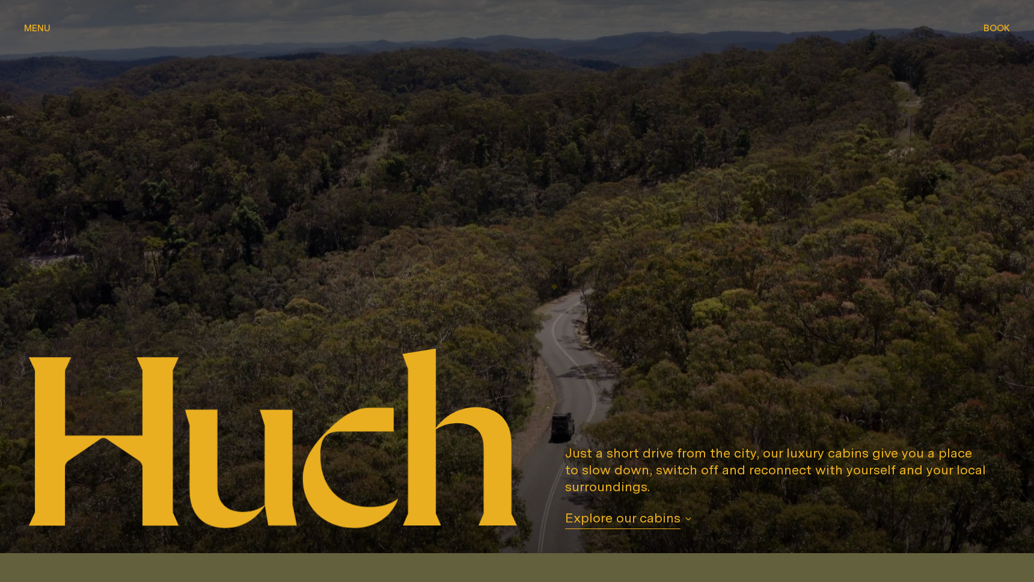
click at [653, 519] on span "Explore our cabins" at bounding box center [622, 519] width 115 height 20
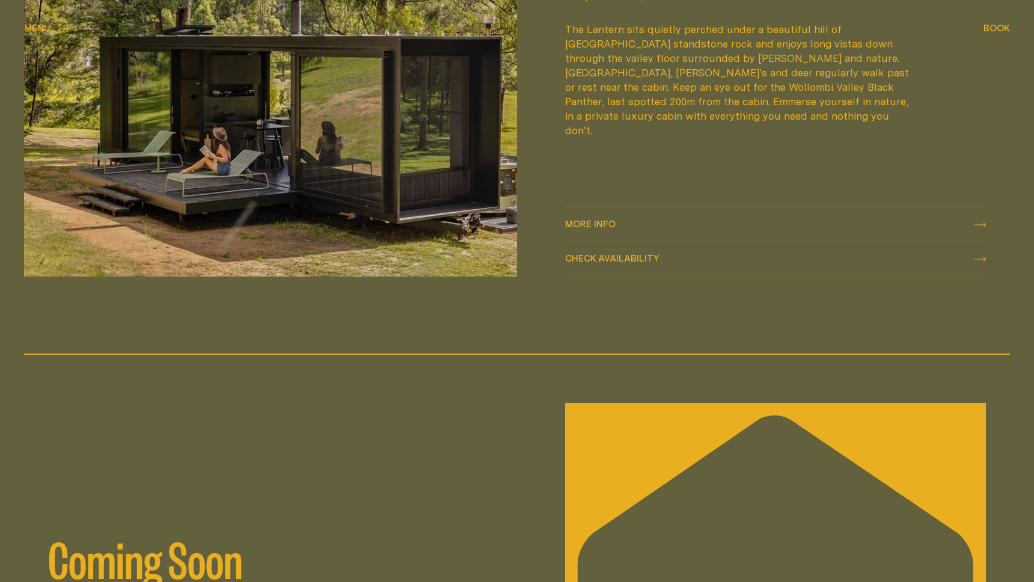
scroll to position [1834, 0]
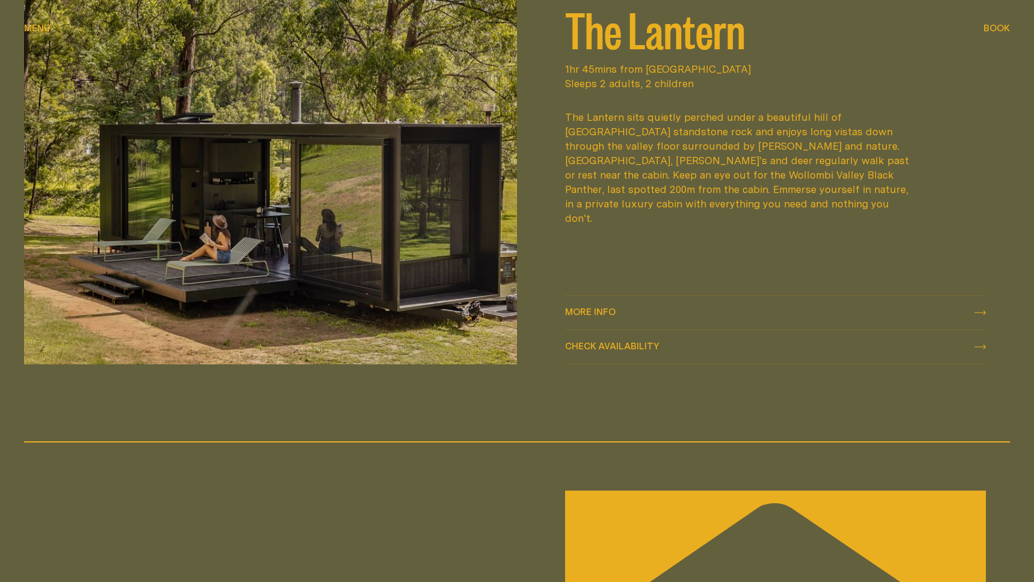
click at [579, 310] on span "More info" at bounding box center [590, 311] width 50 height 9
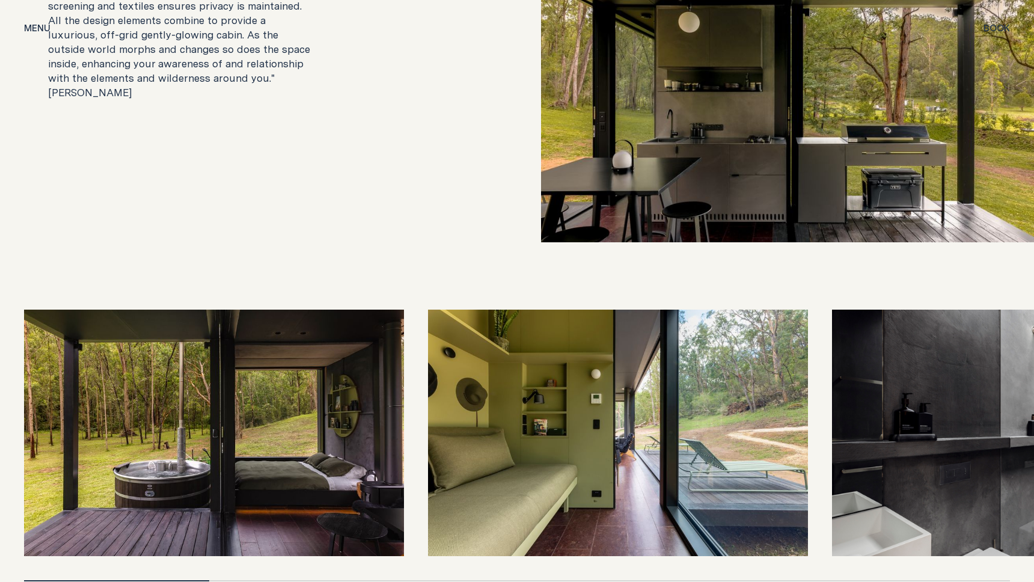
scroll to position [2573, 0]
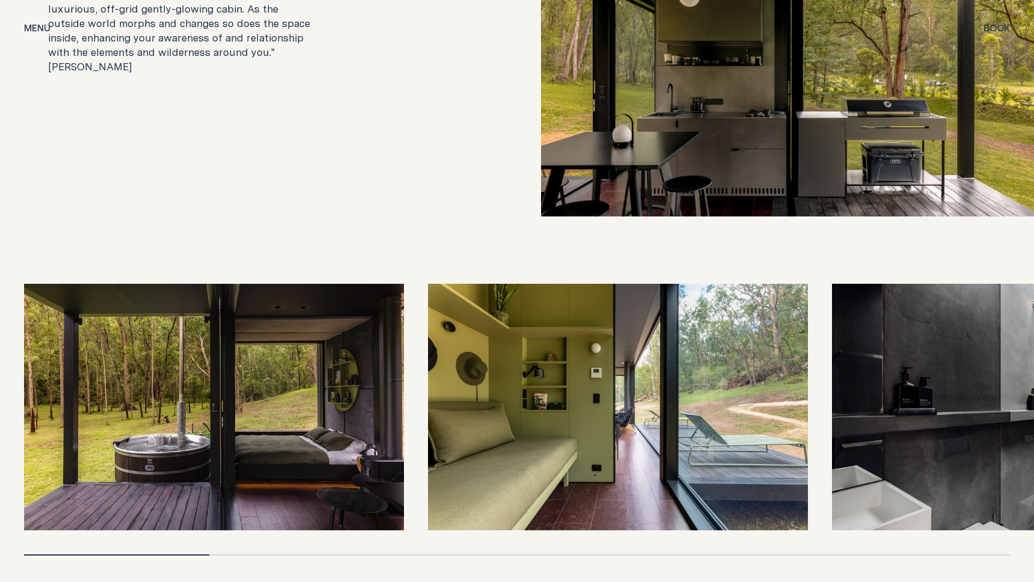
click at [909, 397] on img at bounding box center [1022, 407] width 380 height 247
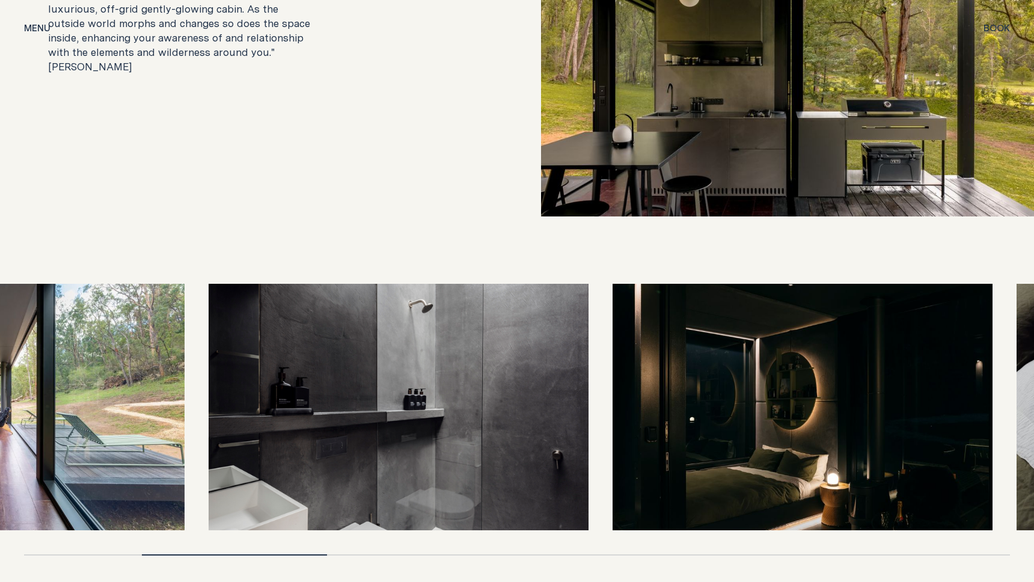
drag, startPoint x: 909, startPoint y: 397, endPoint x: 292, endPoint y: 406, distance: 616.8
click at [286, 411] on img at bounding box center [399, 407] width 380 height 247
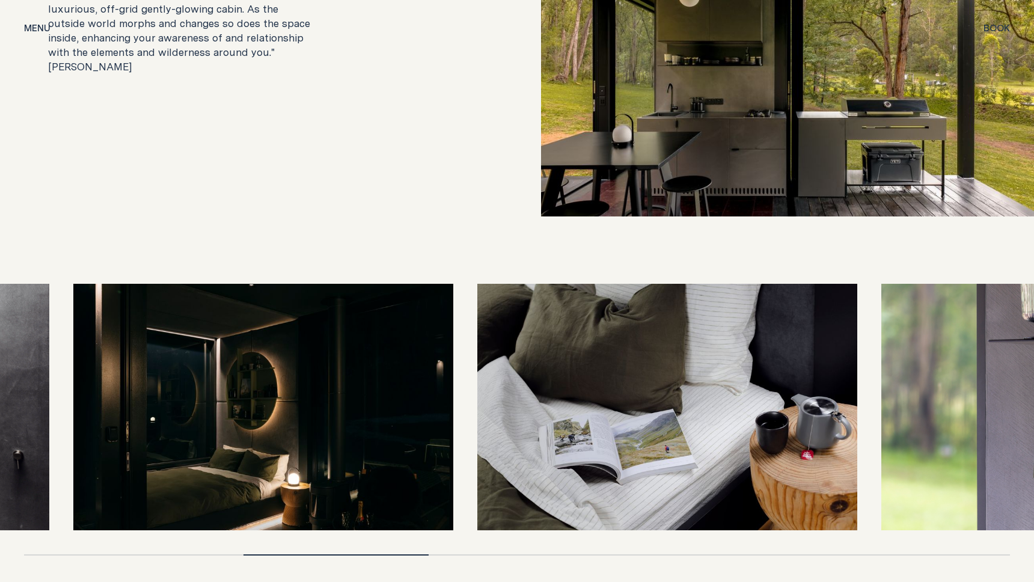
drag, startPoint x: 623, startPoint y: 392, endPoint x: 257, endPoint y: 379, distance: 365.7
click at [257, 379] on img at bounding box center [263, 407] width 380 height 247
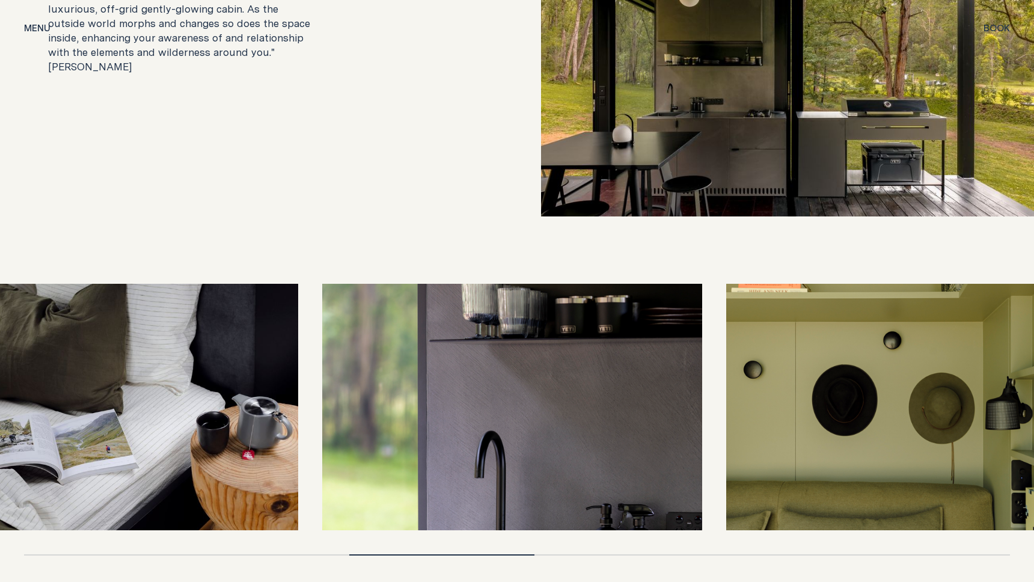
drag, startPoint x: 661, startPoint y: 389, endPoint x: 152, endPoint y: 385, distance: 509.2
click at [152, 385] on img at bounding box center [108, 407] width 380 height 247
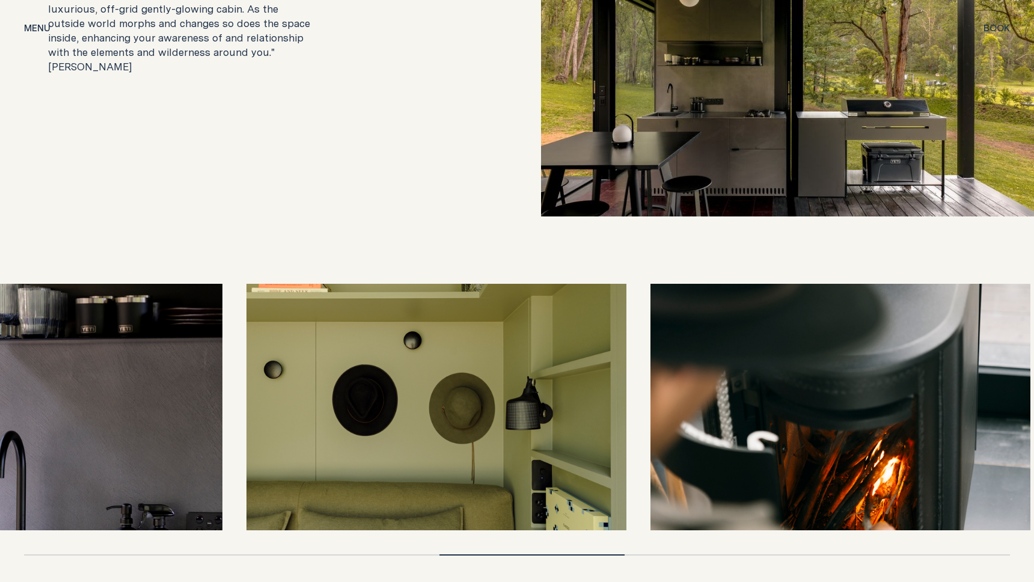
drag, startPoint x: 912, startPoint y: 385, endPoint x: 319, endPoint y: 382, distance: 593.3
click at [326, 384] on img at bounding box center [436, 407] width 380 height 247
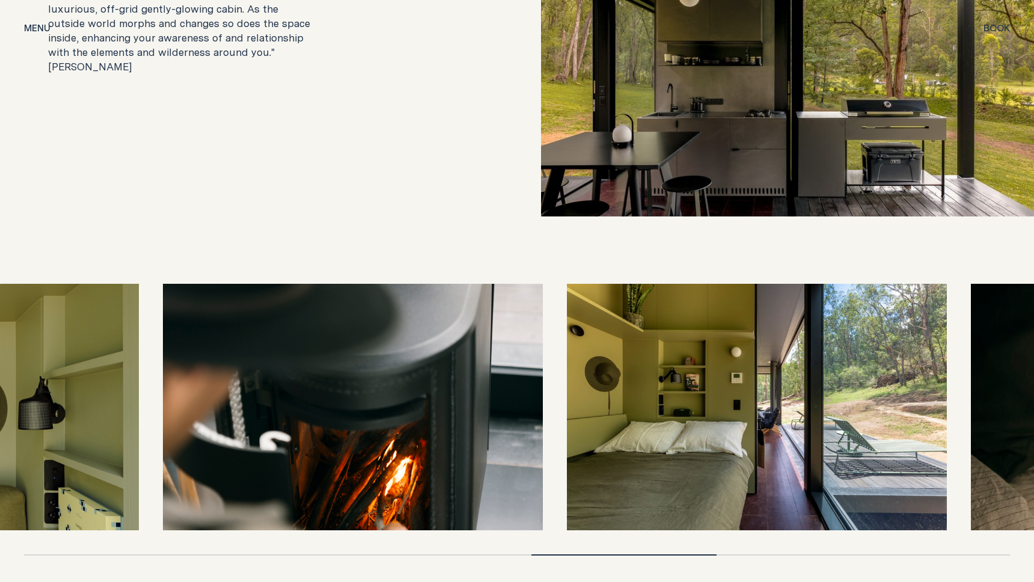
drag, startPoint x: 914, startPoint y: 366, endPoint x: 245, endPoint y: 367, distance: 669.0
click at [245, 367] on img at bounding box center [353, 407] width 380 height 247
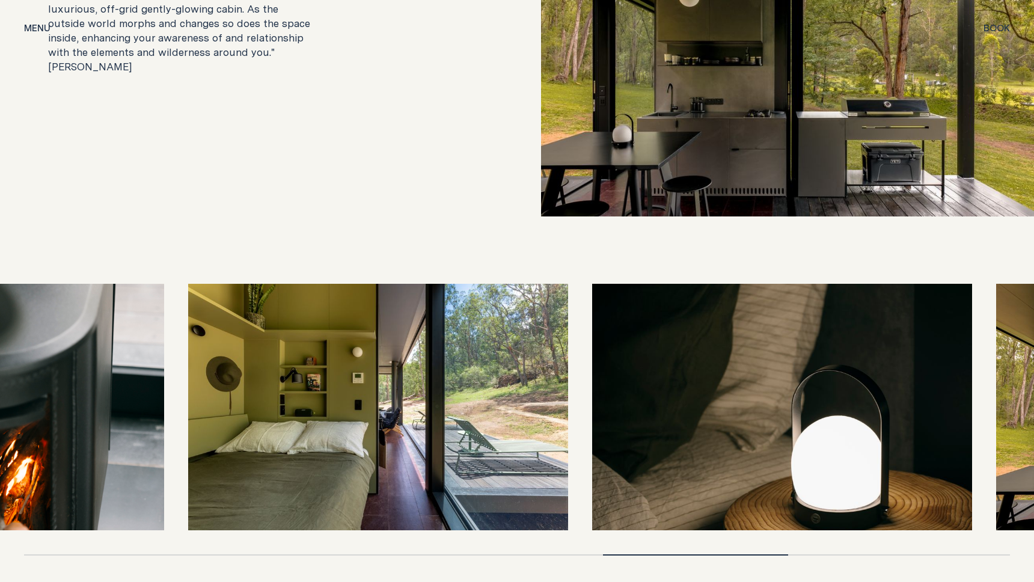
drag, startPoint x: 504, startPoint y: 443, endPoint x: 325, endPoint y: 430, distance: 179.0
click at [325, 430] on img at bounding box center [378, 407] width 380 height 247
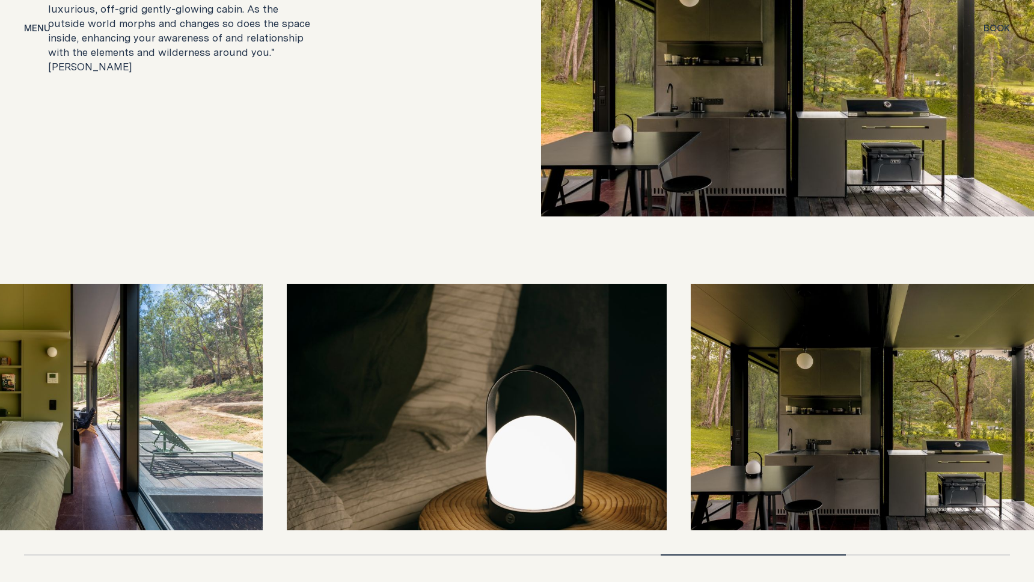
drag, startPoint x: 774, startPoint y: 403, endPoint x: 633, endPoint y: 373, distance: 144.3
click at [633, 373] on img at bounding box center [477, 407] width 380 height 247
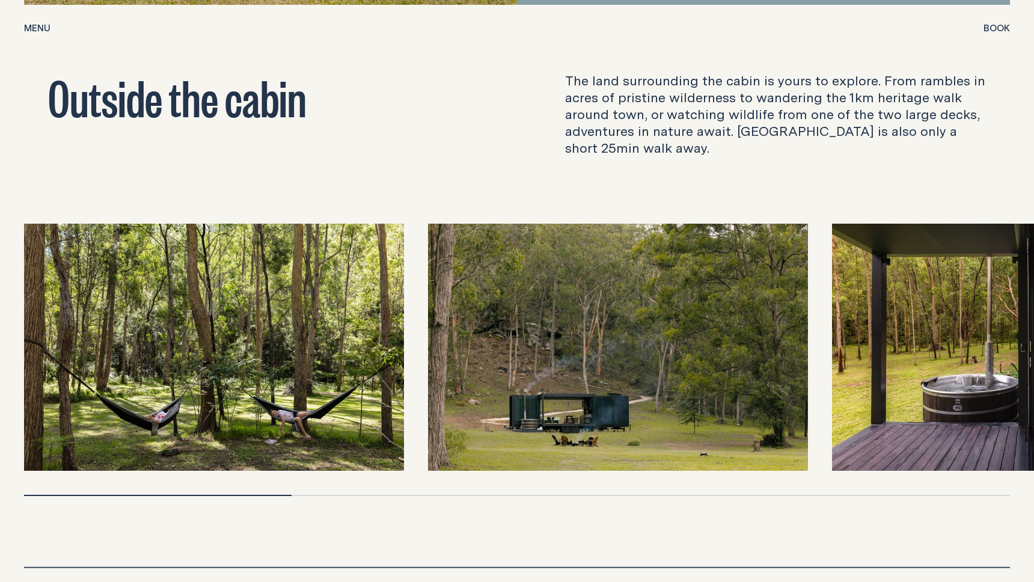
scroll to position [3913, 0]
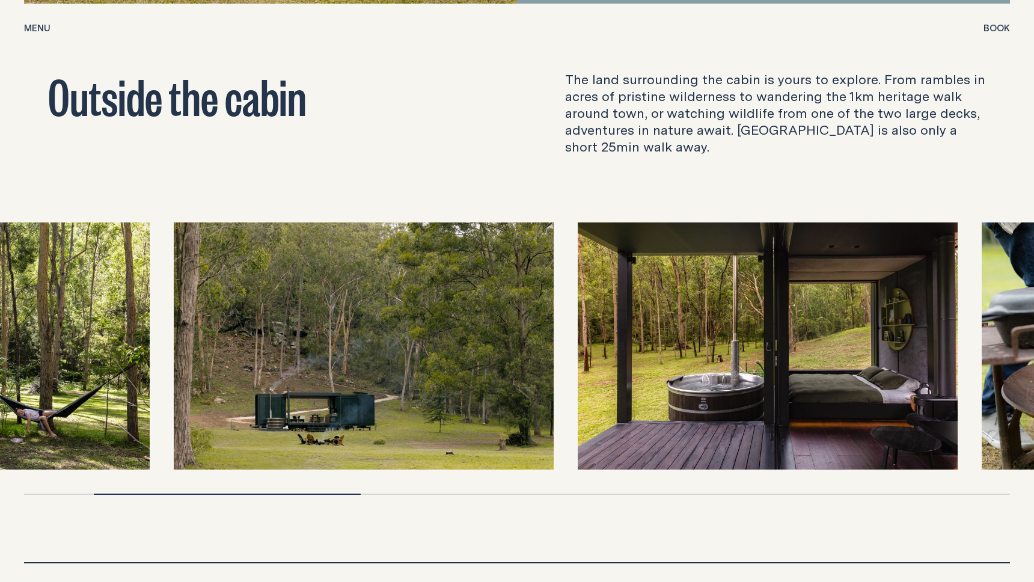
drag, startPoint x: 586, startPoint y: 388, endPoint x: 234, endPoint y: 391, distance: 351.7
click at [234, 391] on img at bounding box center [364, 345] width 380 height 247
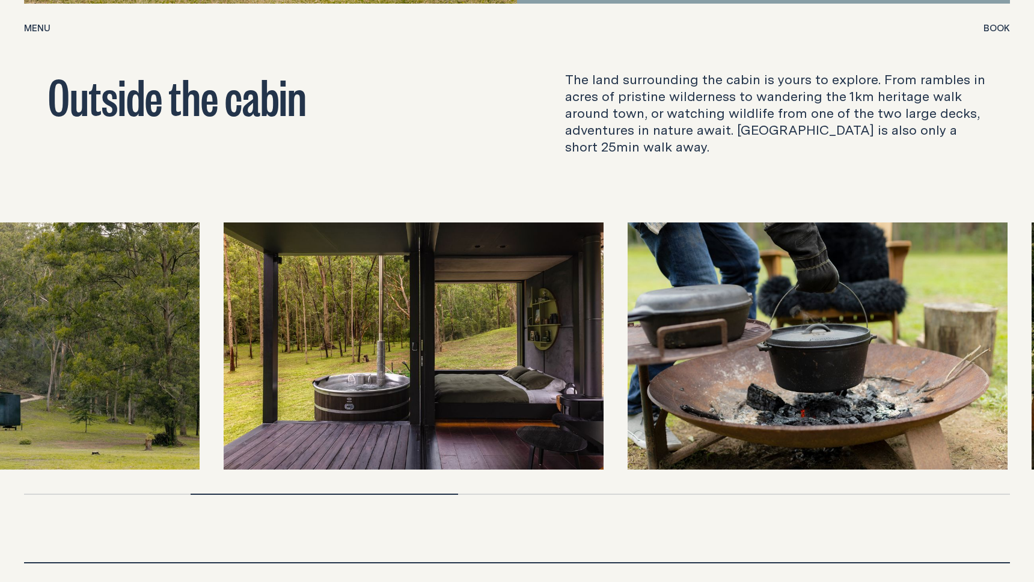
drag, startPoint x: 607, startPoint y: 372, endPoint x: 256, endPoint y: 370, distance: 351.1
click at [275, 371] on img at bounding box center [414, 345] width 380 height 247
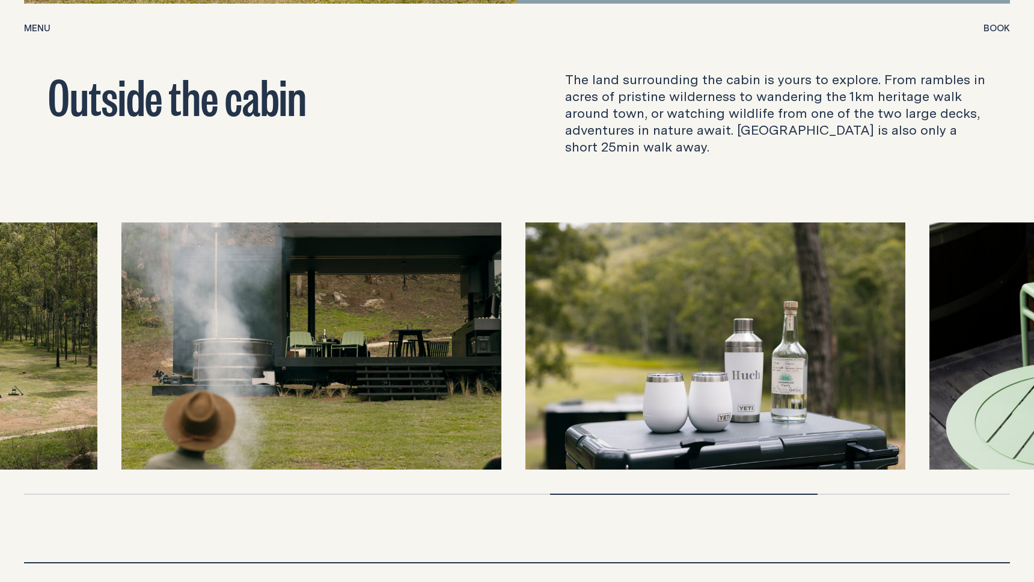
drag, startPoint x: 828, startPoint y: 382, endPoint x: 56, endPoint y: 367, distance: 772.6
click at [121, 367] on img at bounding box center [311, 345] width 380 height 247
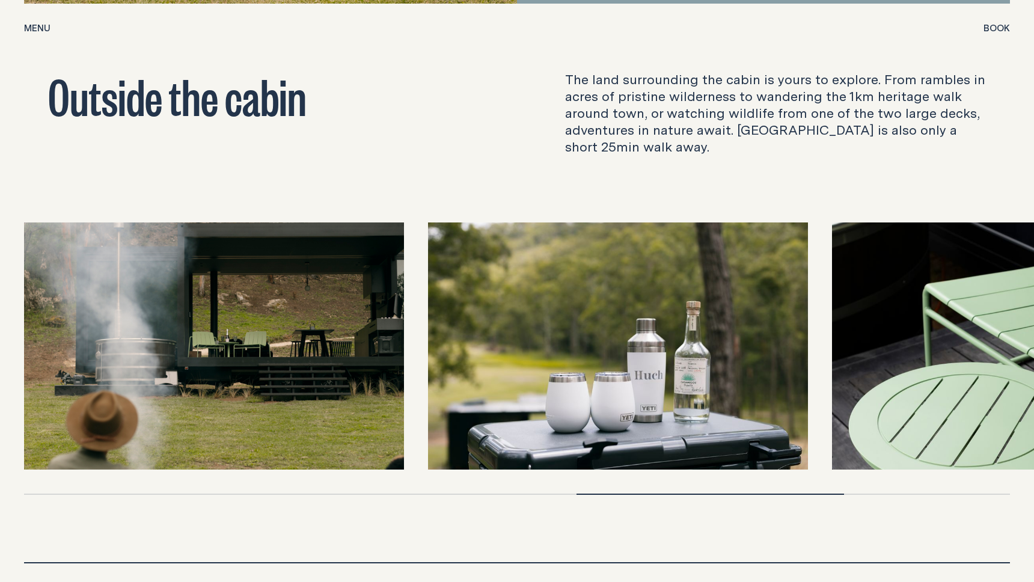
drag, startPoint x: 635, startPoint y: 358, endPoint x: 247, endPoint y: 357, distance: 388.3
click at [338, 357] on div at bounding box center [517, 345] width 986 height 247
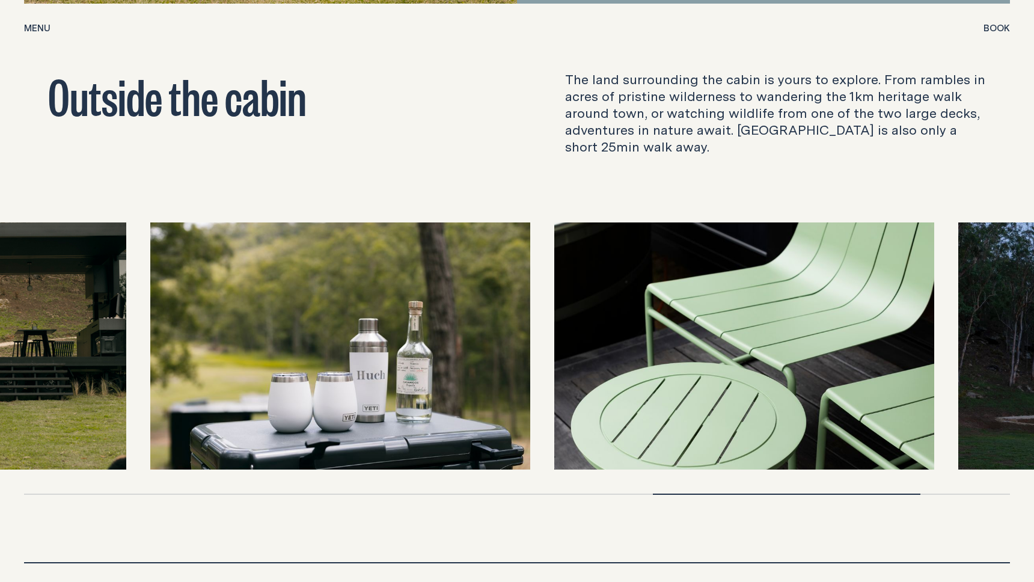
drag, startPoint x: 679, startPoint y: 314, endPoint x: 376, endPoint y: 323, distance: 303.1
click at [389, 322] on img at bounding box center [340, 345] width 380 height 247
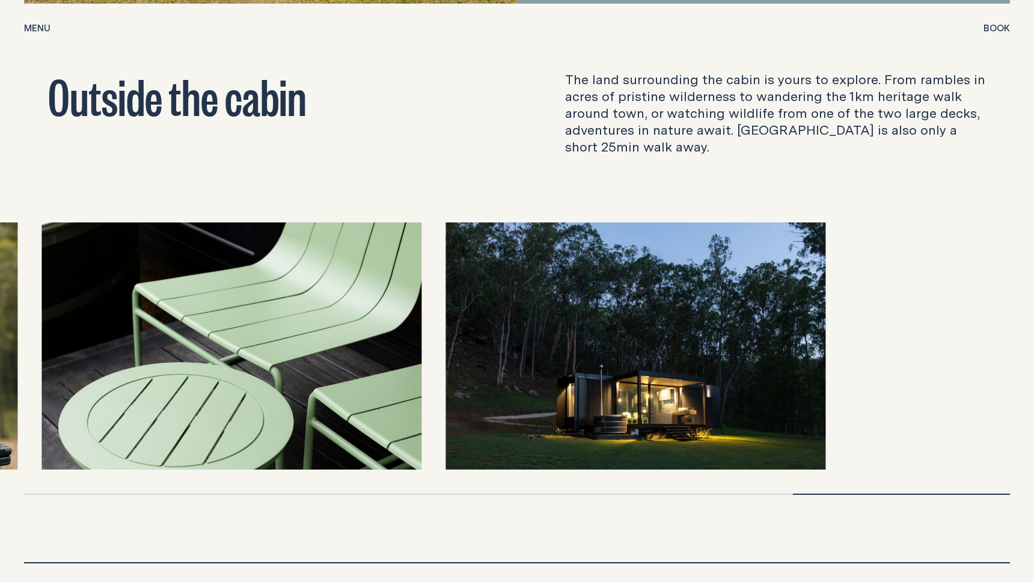
drag, startPoint x: 515, startPoint y: 354, endPoint x: 195, endPoint y: 347, distance: 319.9
click at [198, 348] on img at bounding box center [231, 345] width 380 height 247
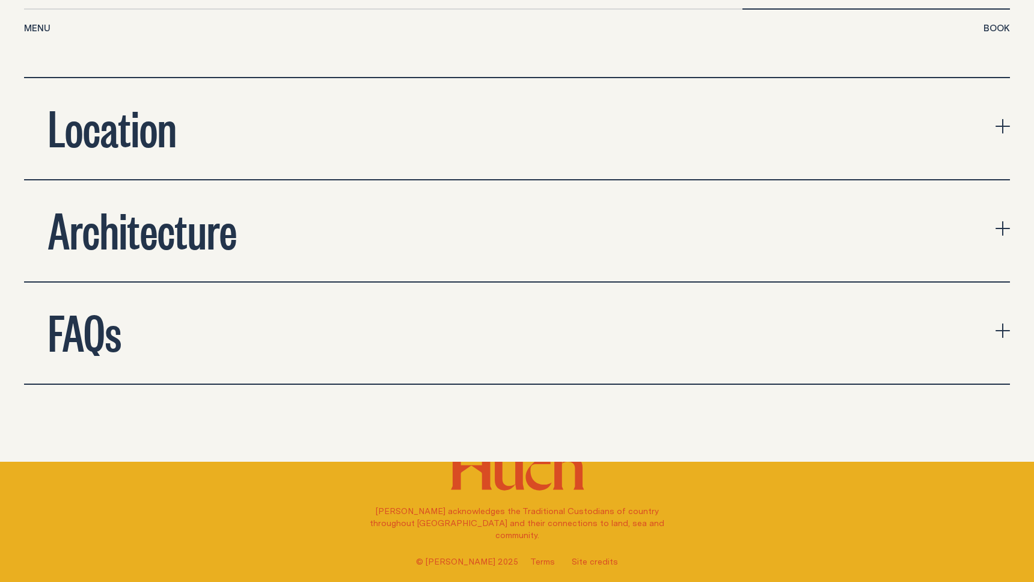
scroll to position [4398, 0]
click at [151, 204] on h2 "Architecture" at bounding box center [142, 228] width 189 height 48
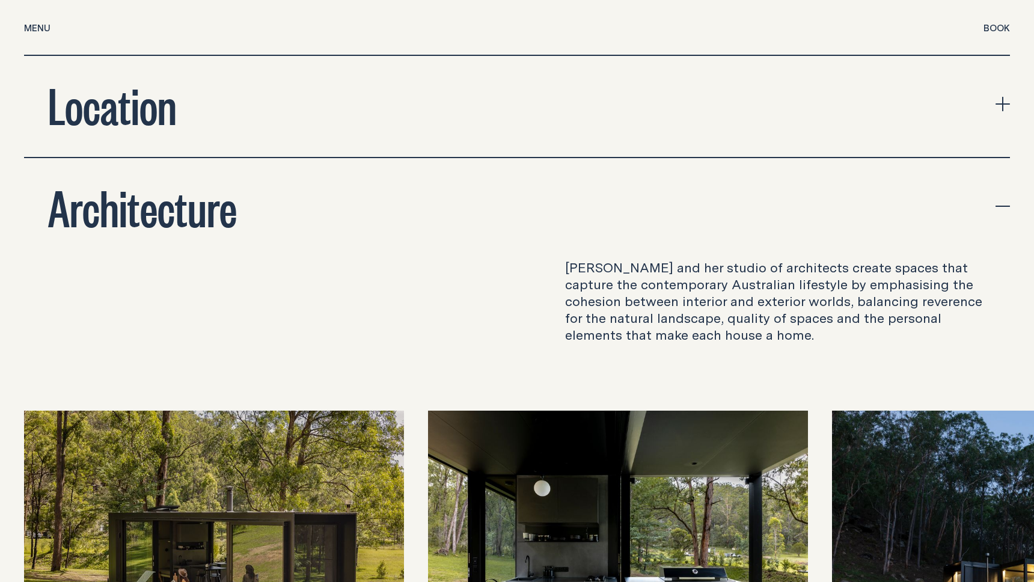
scroll to position [4660, 0]
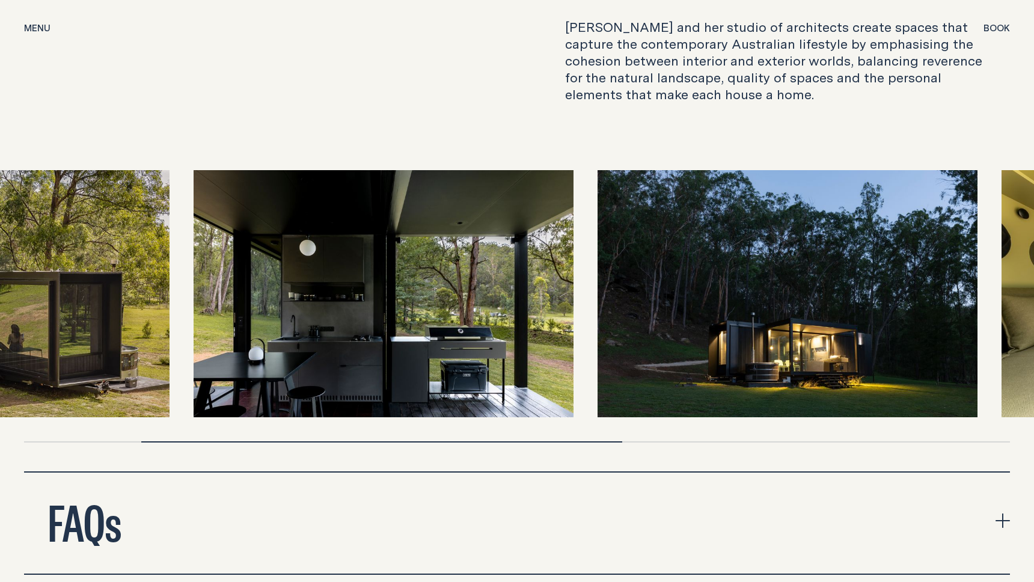
drag, startPoint x: 615, startPoint y: 319, endPoint x: 420, endPoint y: 324, distance: 194.8
click at [381, 321] on img at bounding box center [384, 293] width 380 height 247
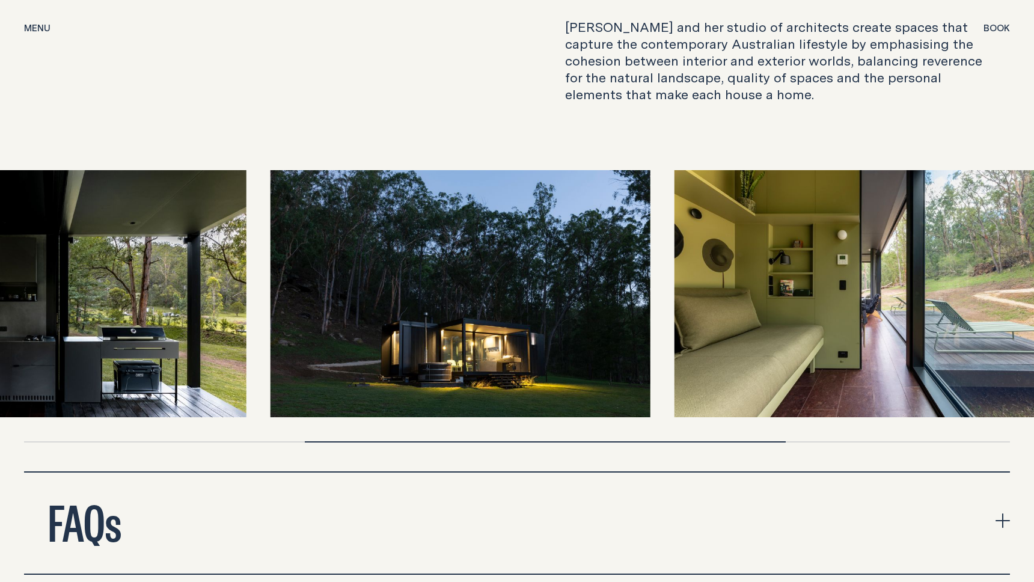
drag, startPoint x: 671, startPoint y: 322, endPoint x: 443, endPoint y: 328, distance: 228.5
click at [443, 328] on img at bounding box center [461, 293] width 380 height 247
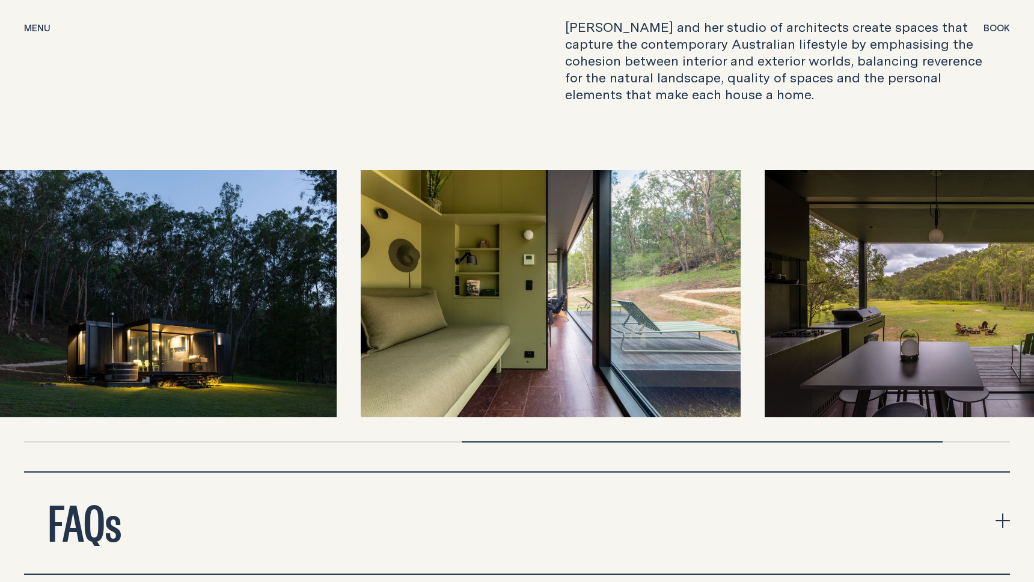
drag, startPoint x: 591, startPoint y: 319, endPoint x: 396, endPoint y: 319, distance: 194.8
click at [396, 319] on img at bounding box center [551, 293] width 380 height 247
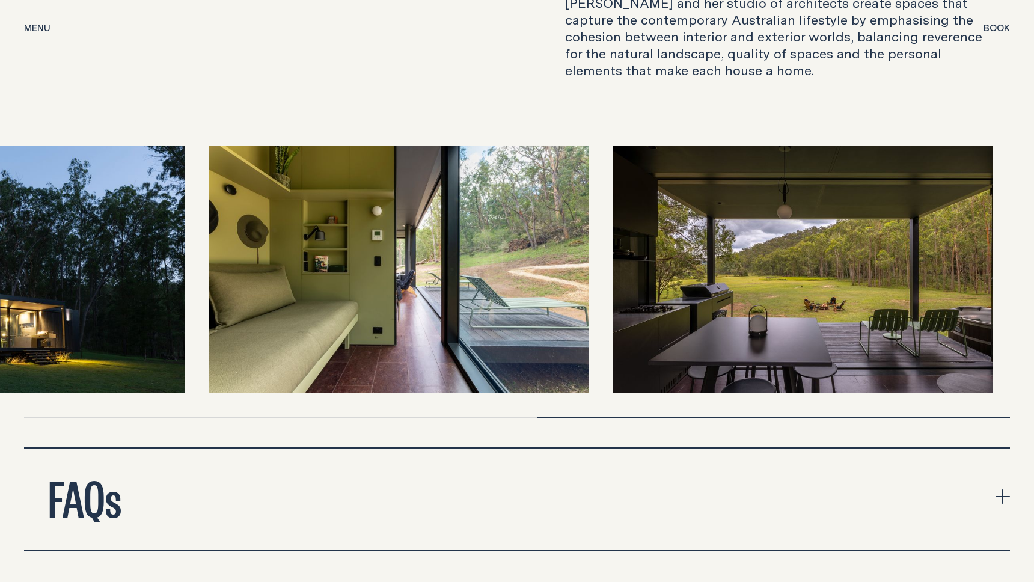
scroll to position [4685, 0]
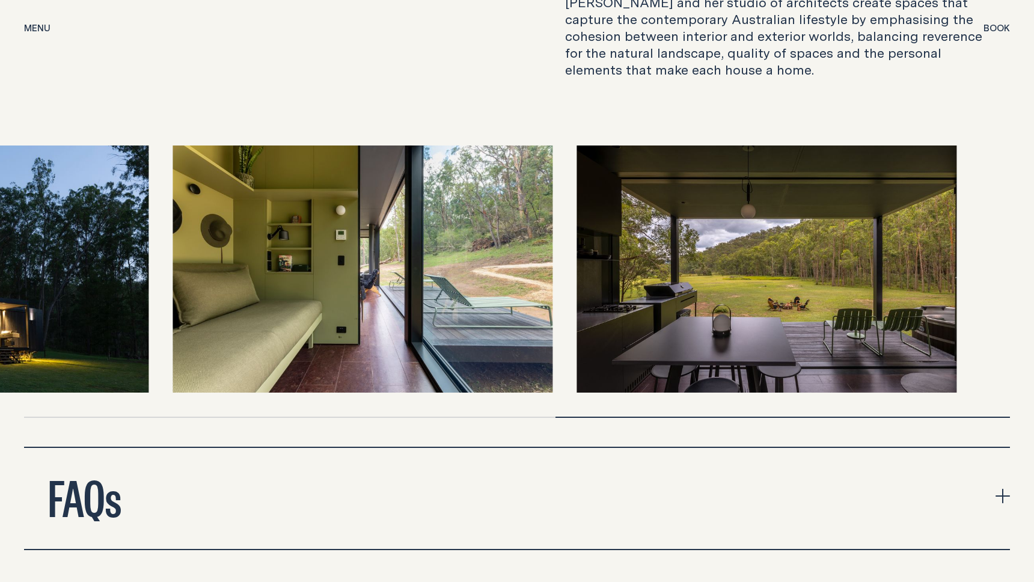
drag, startPoint x: 789, startPoint y: 286, endPoint x: 477, endPoint y: 287, distance: 312.0
click at [576, 287] on img at bounding box center [766, 268] width 380 height 247
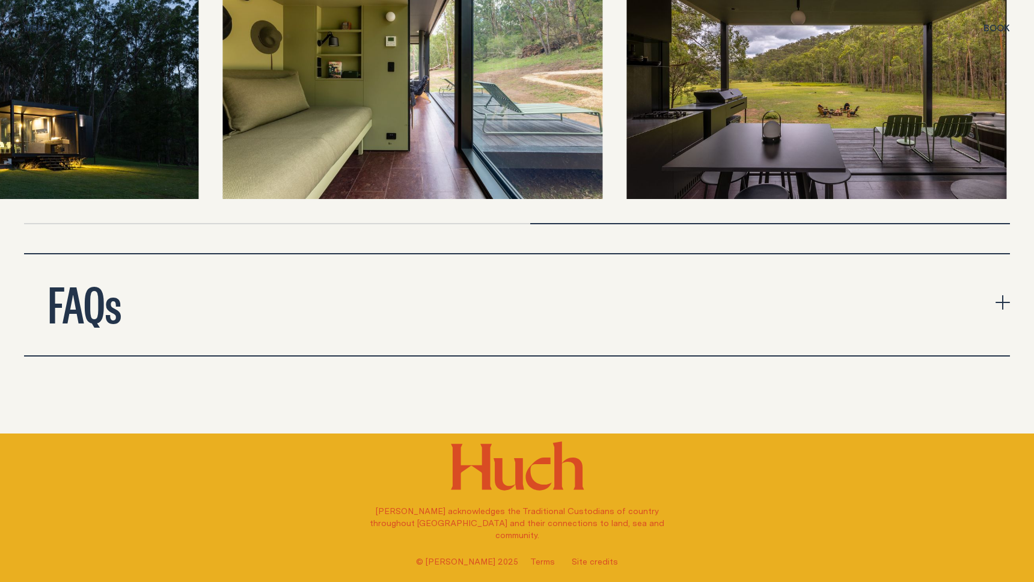
scroll to position [4880, 0]
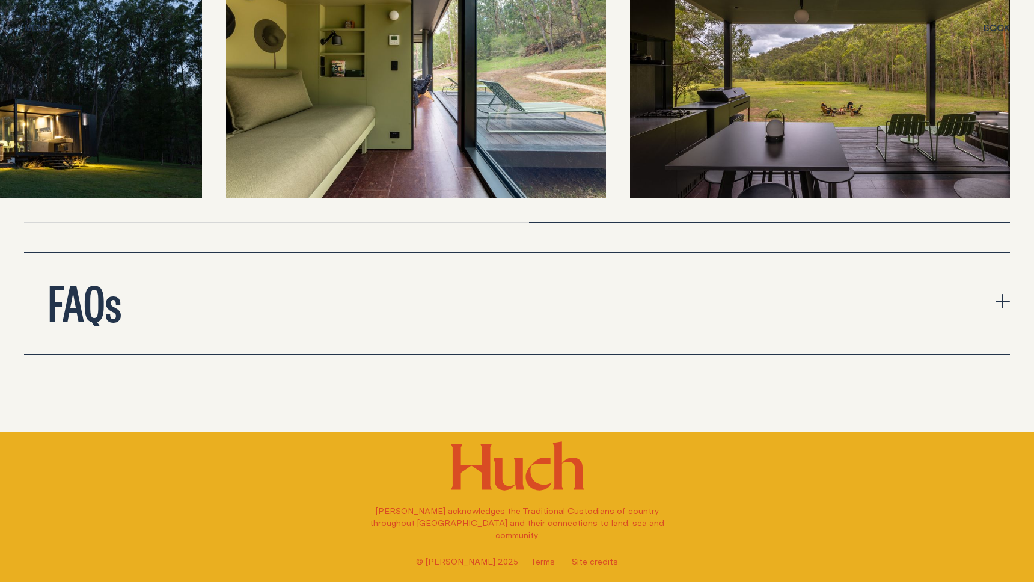
click at [999, 294] on icon "expand accordion" at bounding box center [1002, 301] width 14 height 14
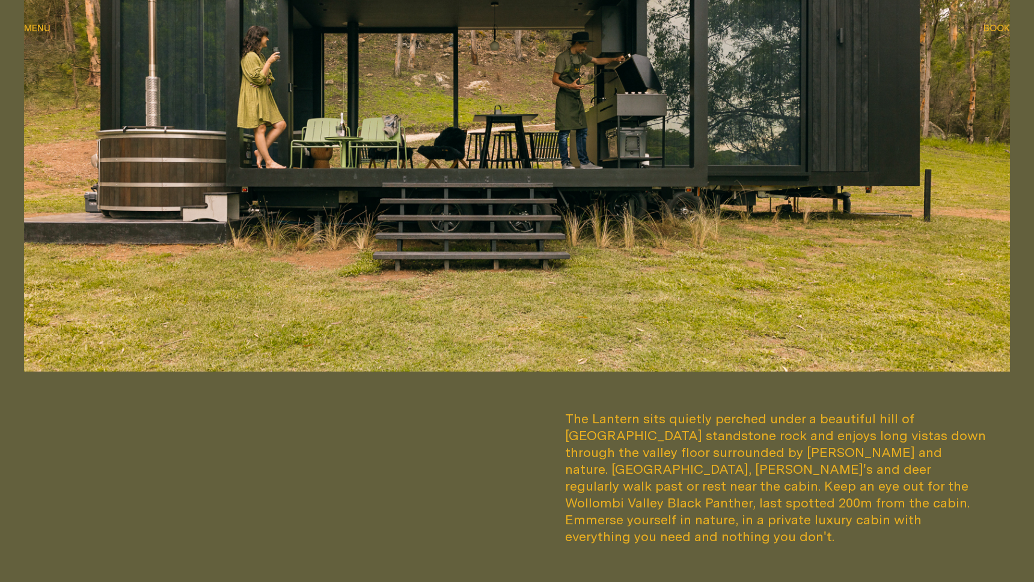
scroll to position [0, 0]
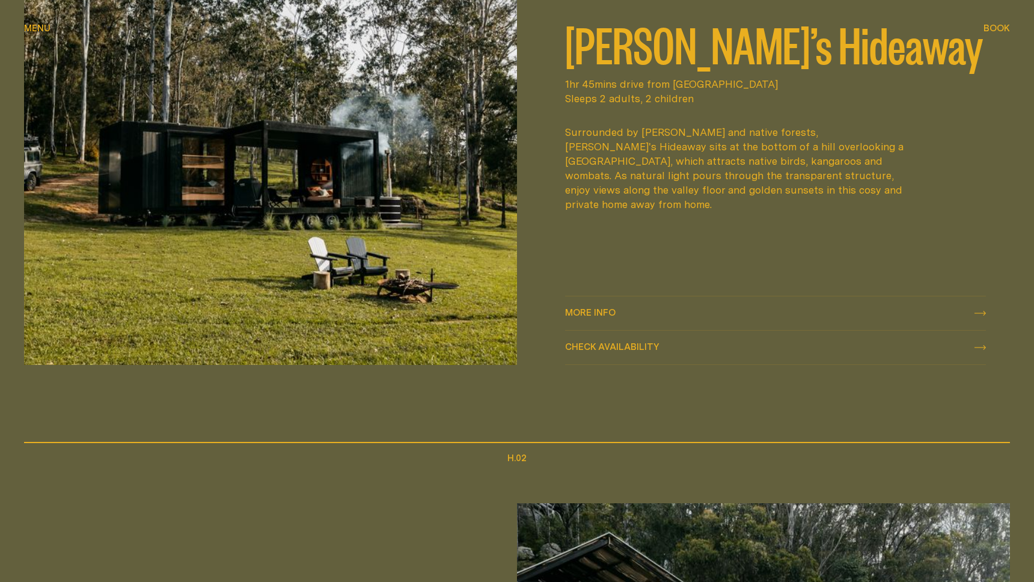
scroll to position [717, 0]
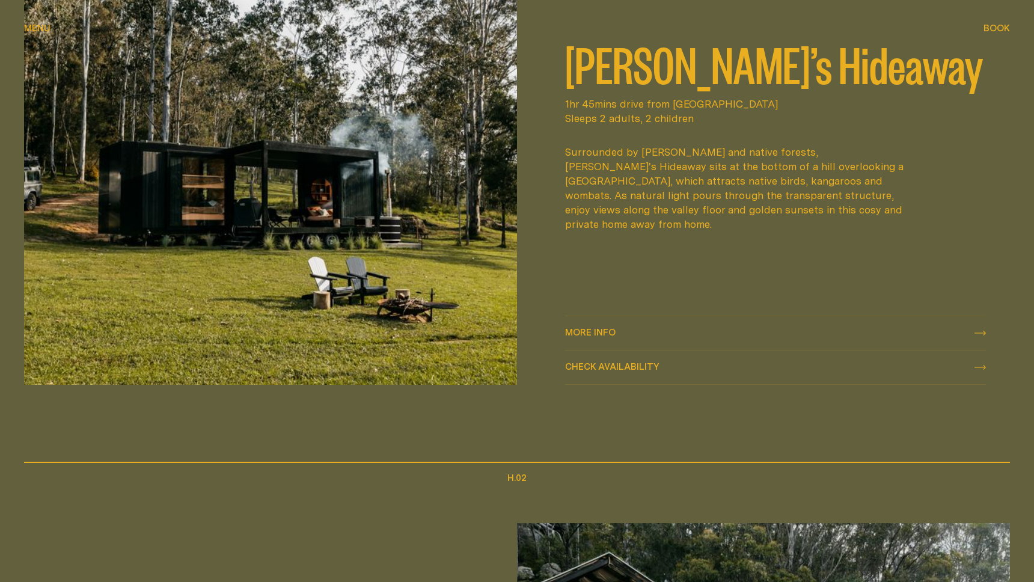
click at [287, 215] on img at bounding box center [270, 180] width 493 height 411
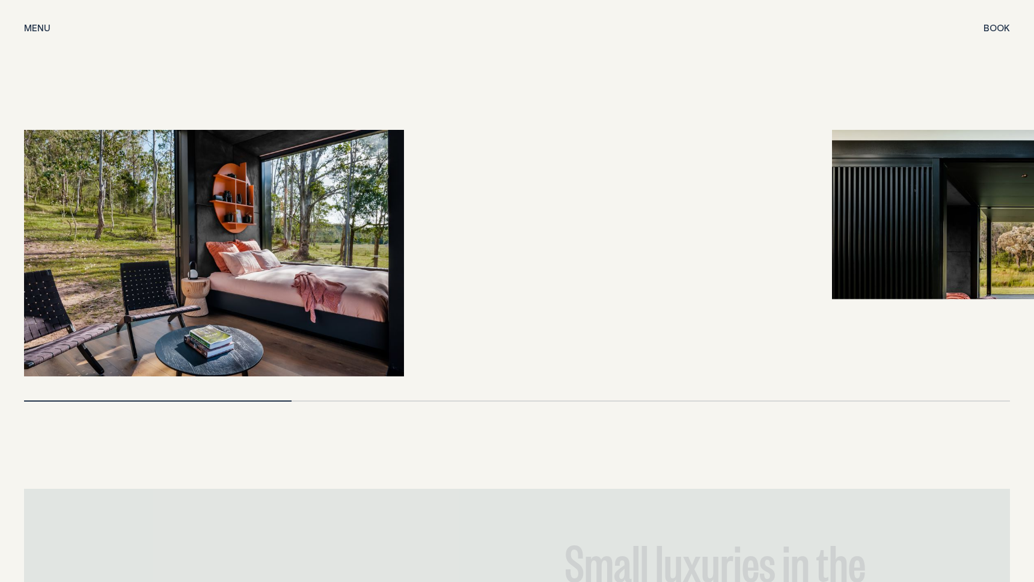
scroll to position [2601, 0]
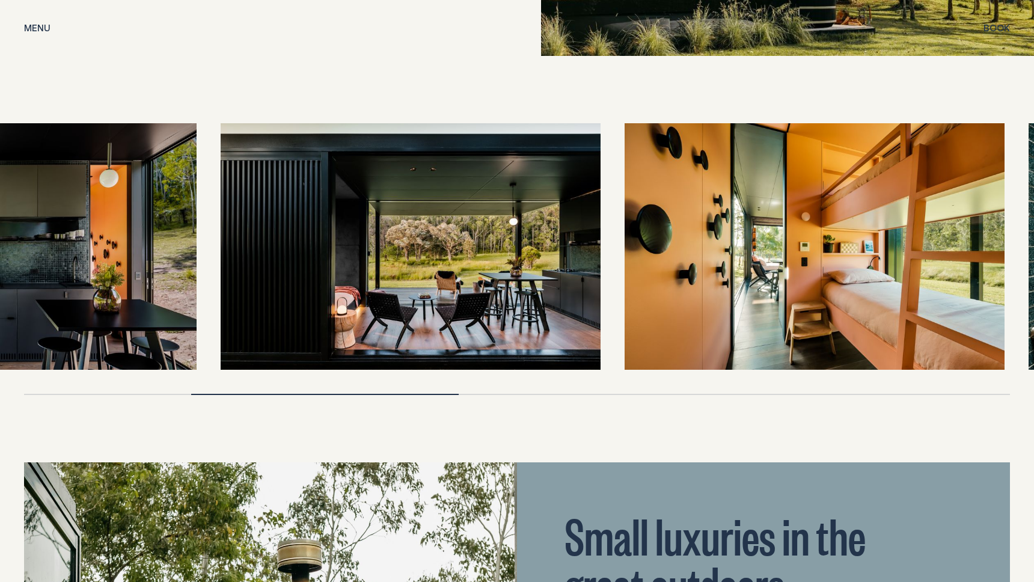
drag, startPoint x: 751, startPoint y: 263, endPoint x: 138, endPoint y: 263, distance: 613.1
click at [138, 263] on img at bounding box center [7, 246] width 380 height 247
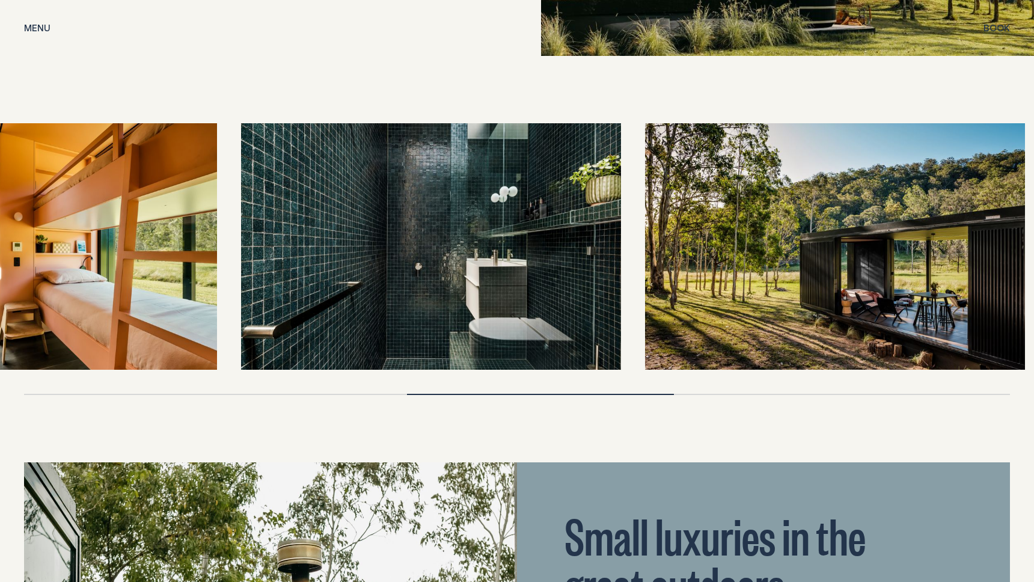
drag, startPoint x: 757, startPoint y: 241, endPoint x: 167, endPoint y: 230, distance: 591.0
click at [167, 230] on img at bounding box center [27, 246] width 380 height 247
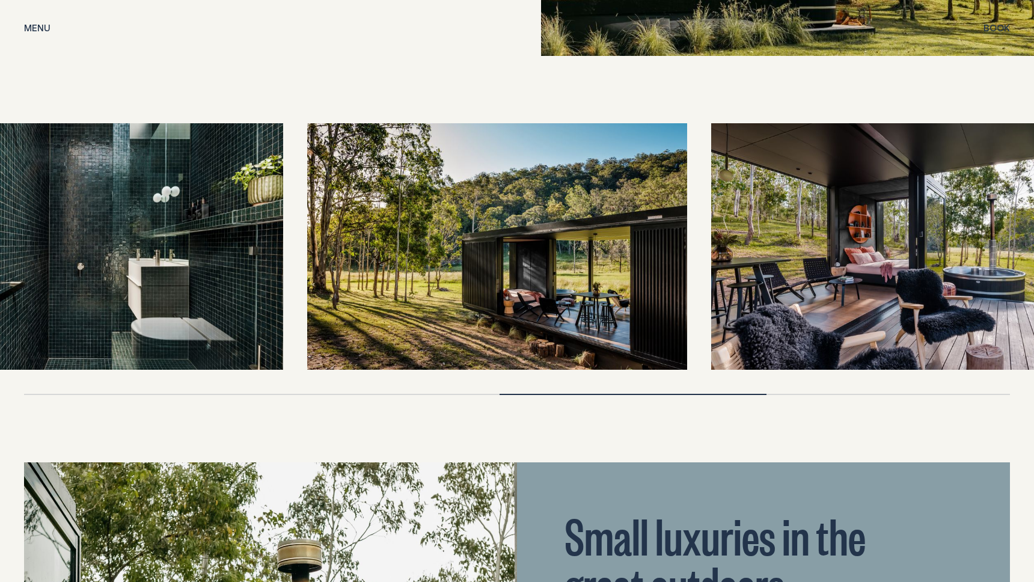
drag, startPoint x: 772, startPoint y: 249, endPoint x: 247, endPoint y: 247, distance: 525.4
click at [247, 247] on img at bounding box center [93, 246] width 380 height 247
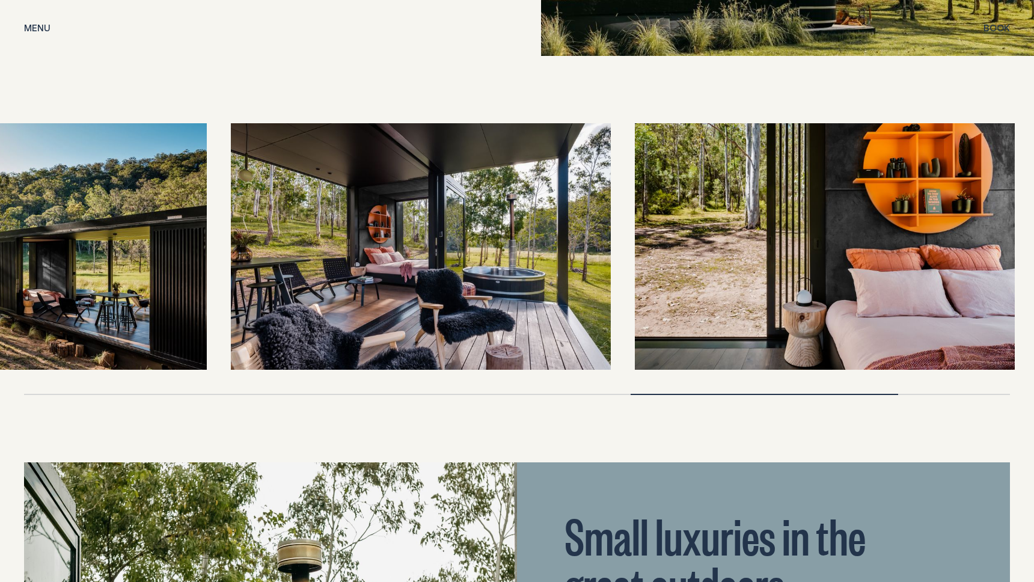
drag, startPoint x: 759, startPoint y: 220, endPoint x: 118, endPoint y: 229, distance: 641.5
click at [118, 229] on img at bounding box center [17, 246] width 380 height 247
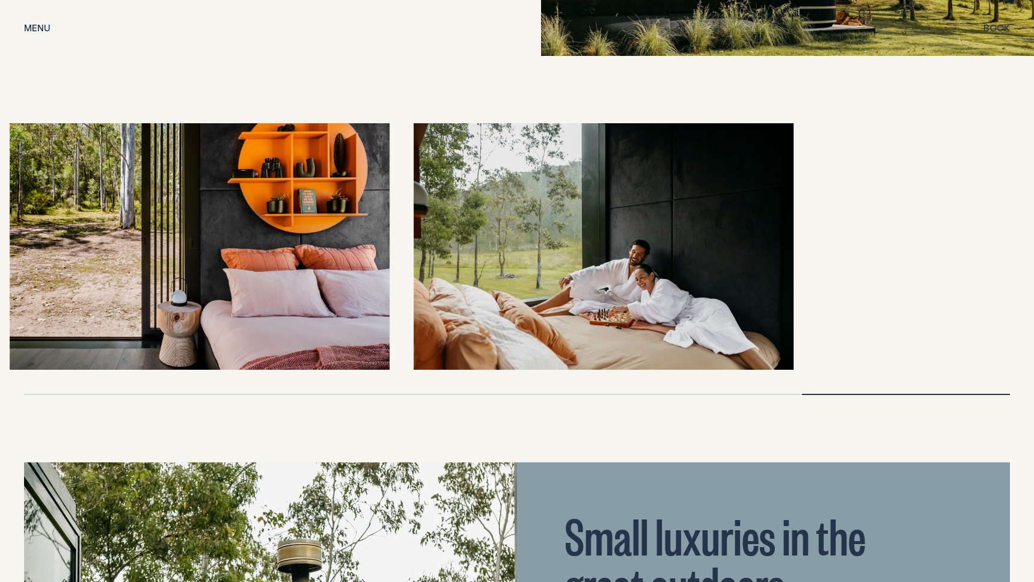
drag, startPoint x: 607, startPoint y: 242, endPoint x: 136, endPoint y: 224, distance: 471.0
click at [136, 224] on img at bounding box center [200, 246] width 380 height 247
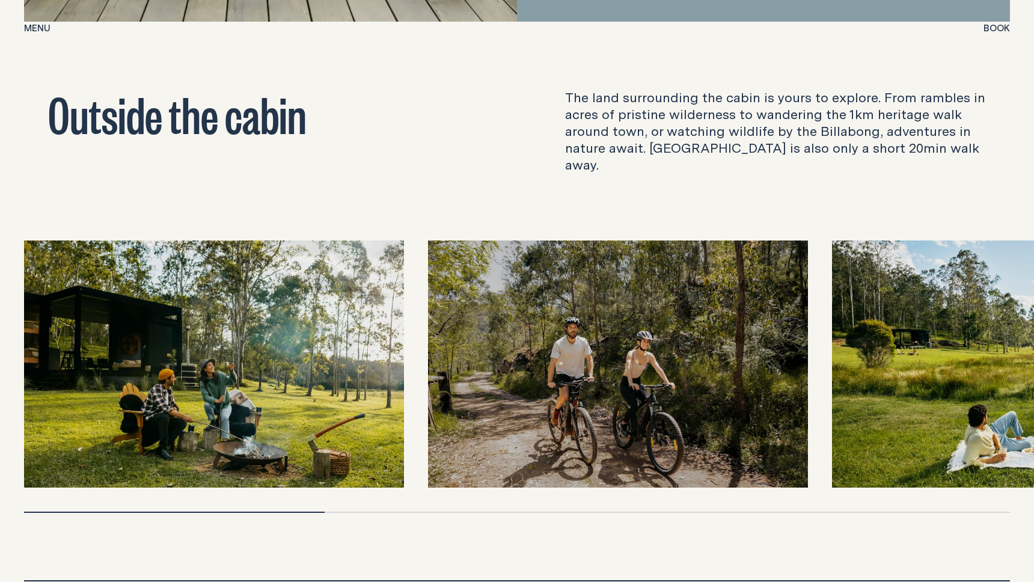
scroll to position [3702, 0]
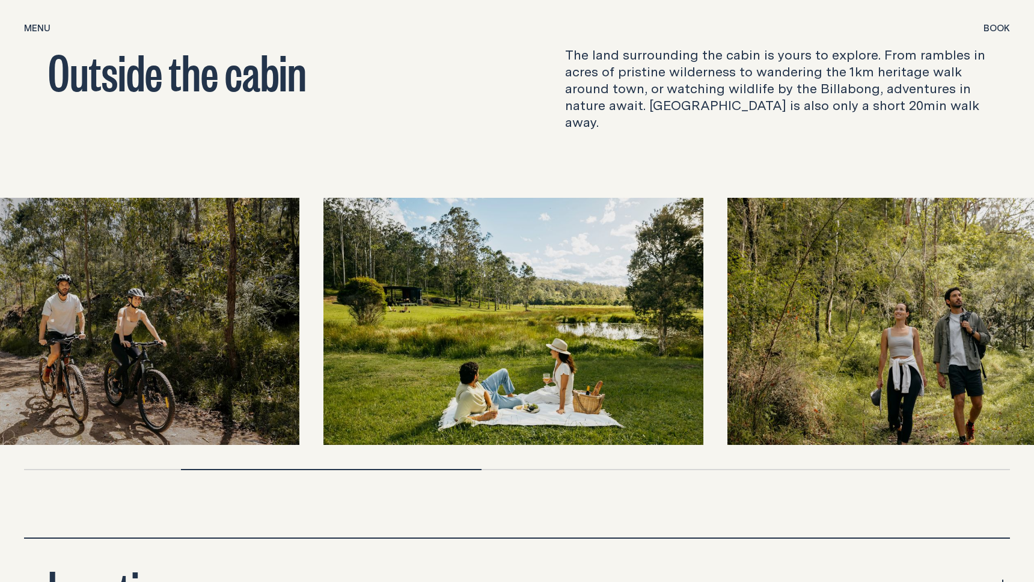
drag, startPoint x: 857, startPoint y: 294, endPoint x: 349, endPoint y: 293, distance: 508.5
click at [350, 292] on img at bounding box center [513, 321] width 380 height 247
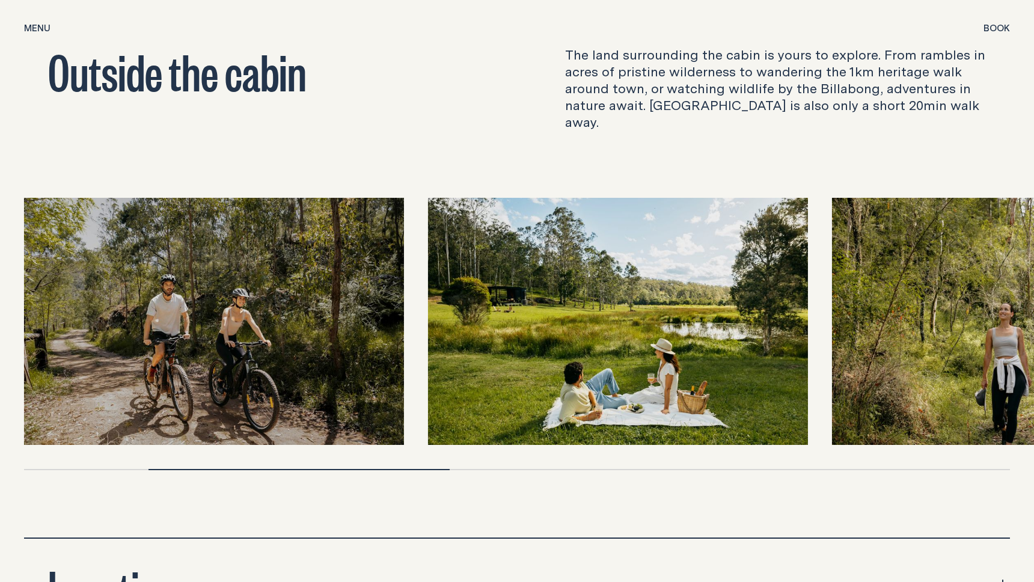
drag, startPoint x: 682, startPoint y: 296, endPoint x: 109, endPoint y: 287, distance: 572.9
click at [133, 289] on div at bounding box center [517, 321] width 986 height 247
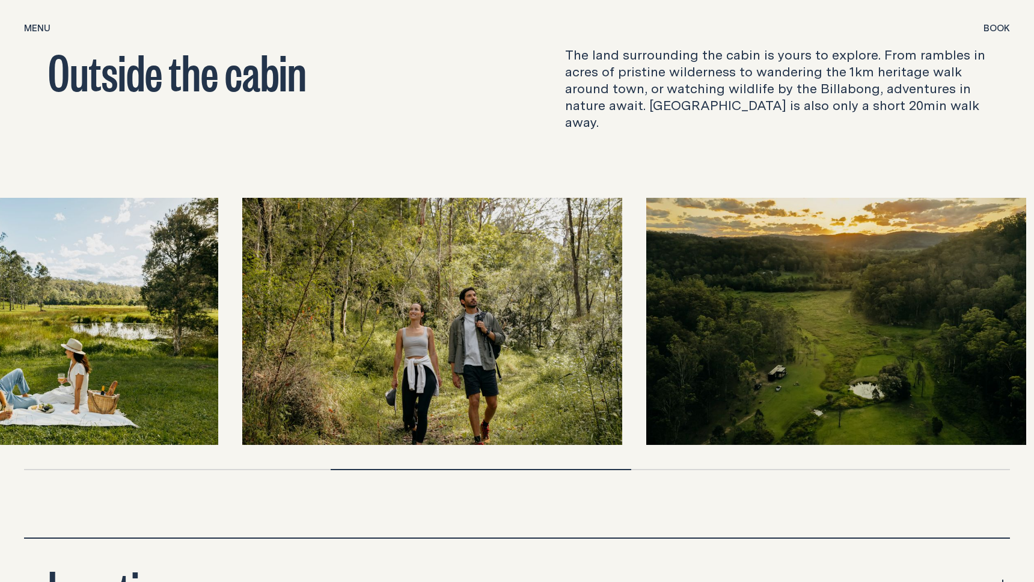
drag, startPoint x: 584, startPoint y: 301, endPoint x: 252, endPoint y: 301, distance: 331.8
click at [252, 301] on img at bounding box center [432, 321] width 380 height 247
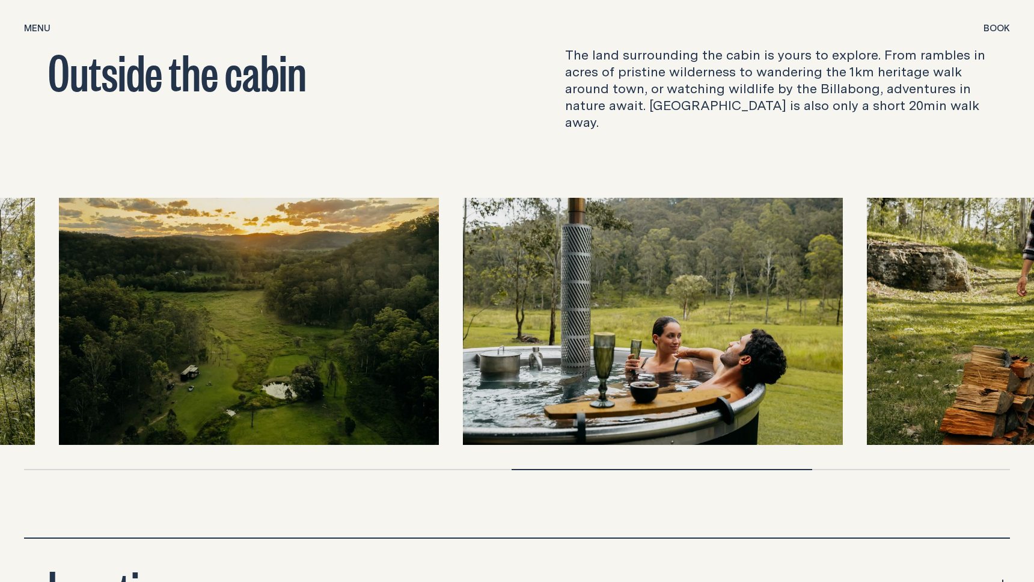
drag, startPoint x: 830, startPoint y: 286, endPoint x: 57, endPoint y: 292, distance: 773.7
click at [57, 292] on div at bounding box center [517, 321] width 986 height 247
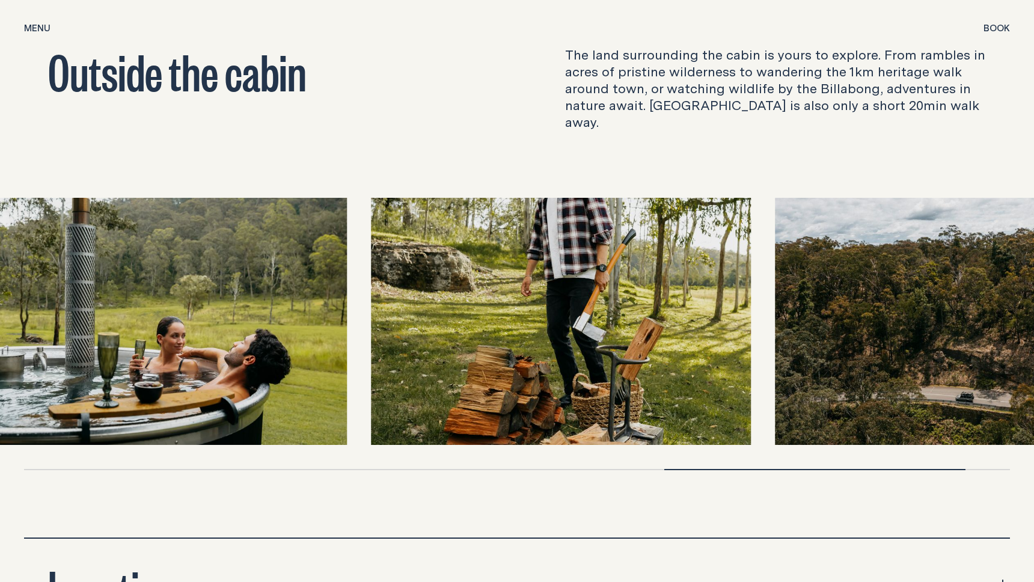
drag, startPoint x: 827, startPoint y: 298, endPoint x: 115, endPoint y: 291, distance: 711.8
click at [116, 290] on div at bounding box center [517, 321] width 986 height 247
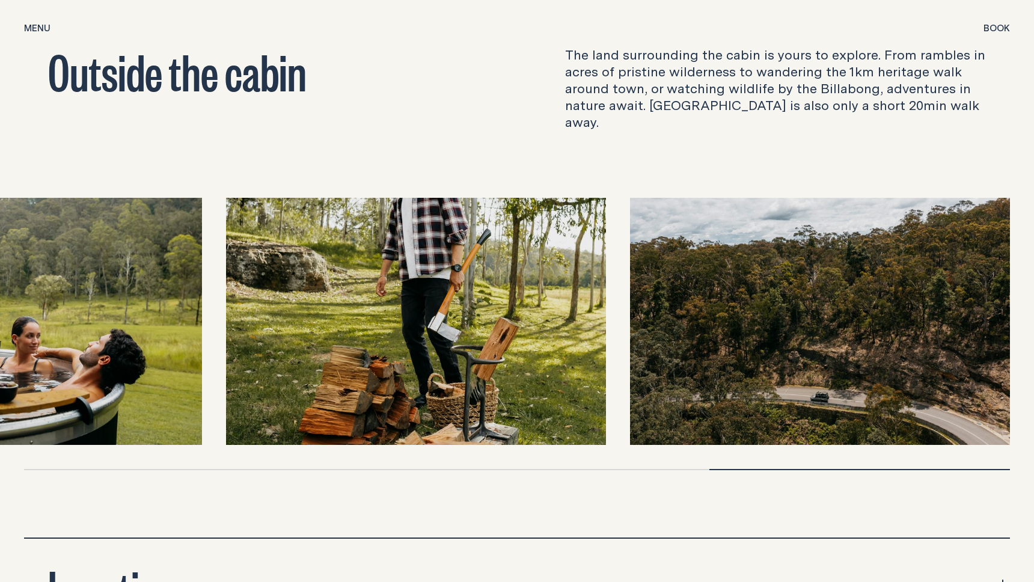
drag, startPoint x: 708, startPoint y: 296, endPoint x: -75, endPoint y: 292, distance: 782.7
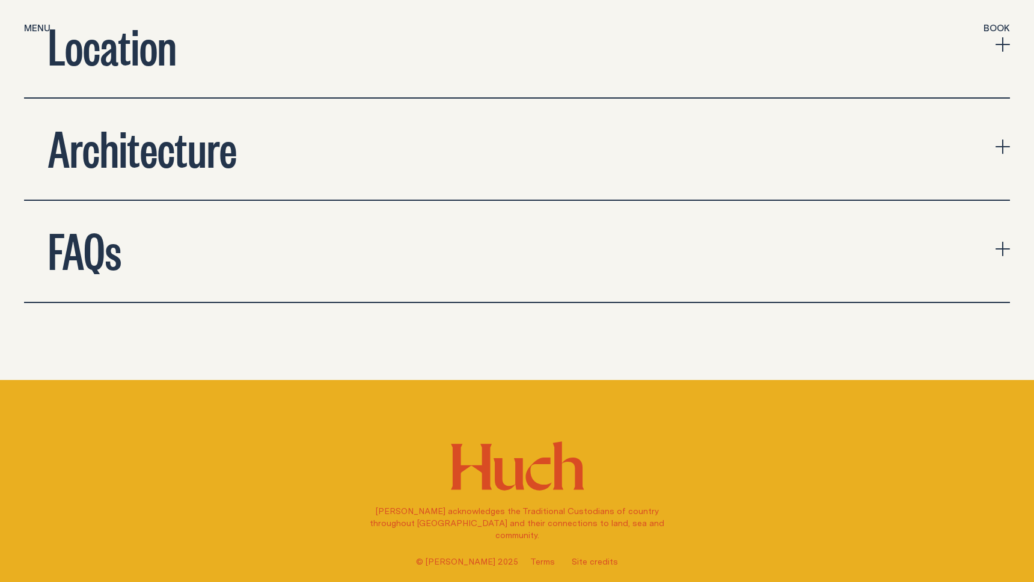
scroll to position [4243, 0]
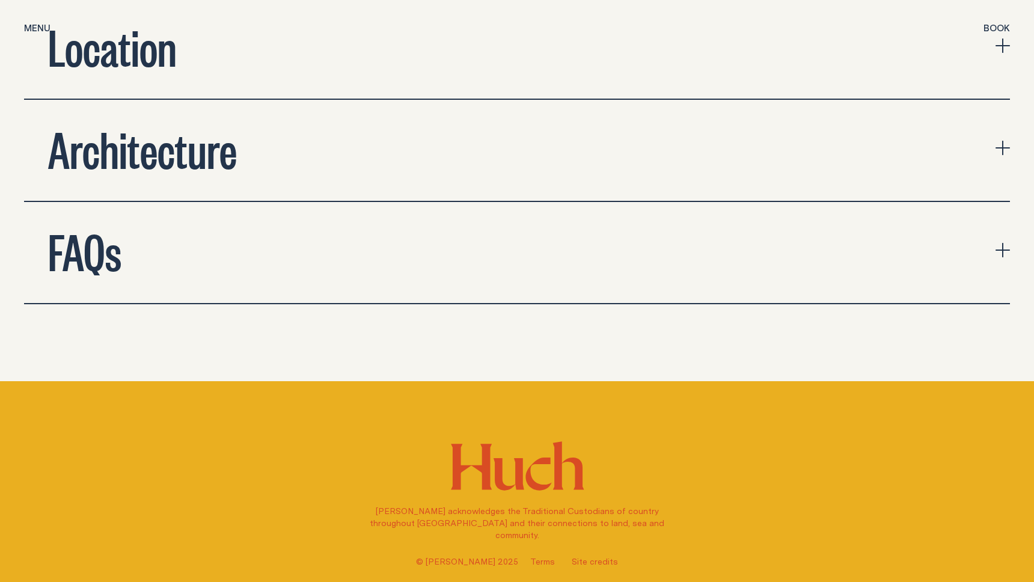
click at [124, 124] on h2 "Architecture" at bounding box center [142, 148] width 189 height 48
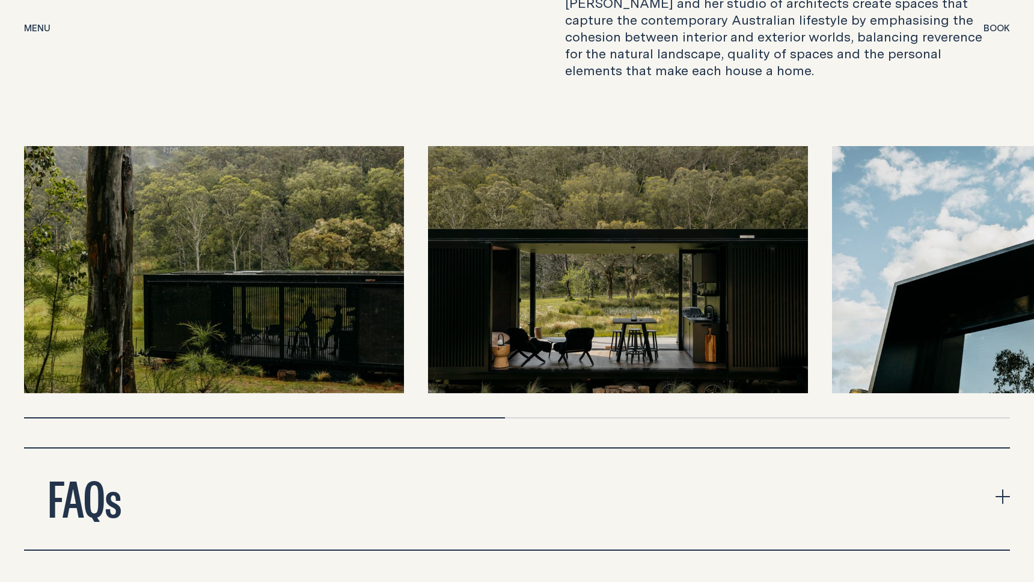
scroll to position [4451, 0]
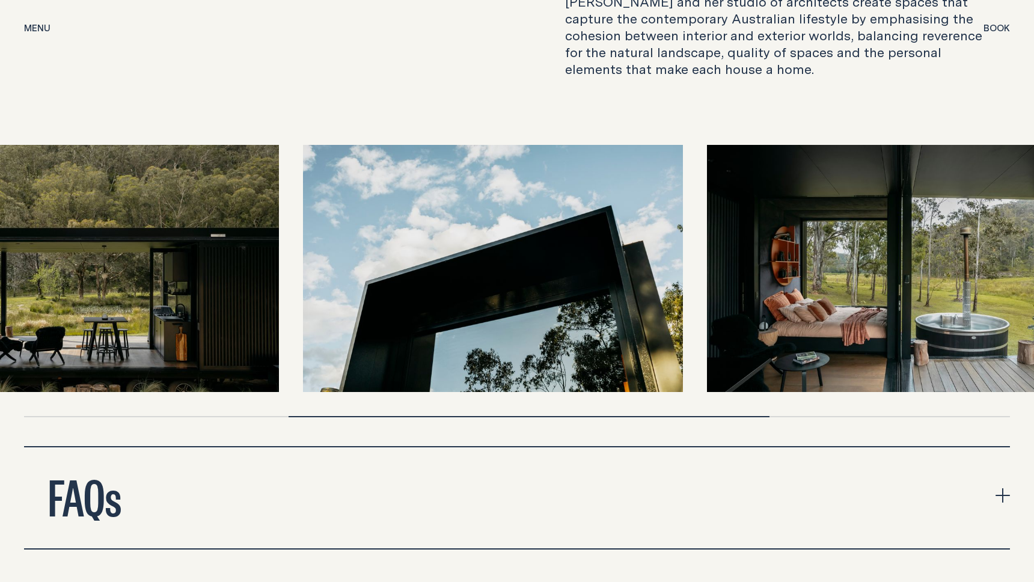
drag, startPoint x: 709, startPoint y: 270, endPoint x: 267, endPoint y: 270, distance: 441.8
click at [185, 274] on img at bounding box center [89, 268] width 380 height 247
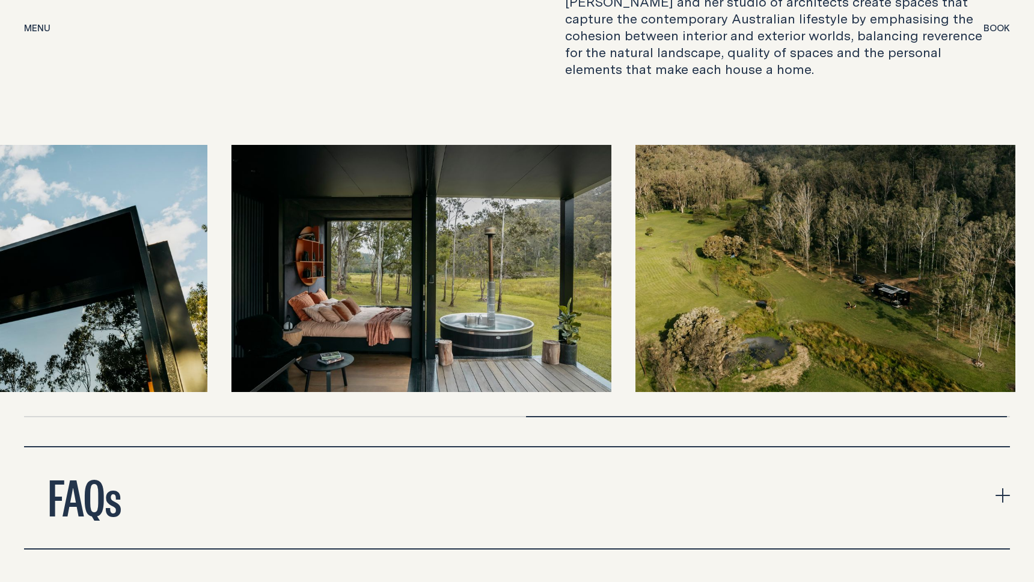
drag, startPoint x: 522, startPoint y: 266, endPoint x: 149, endPoint y: 265, distance: 373.3
click at [149, 265] on img at bounding box center [17, 268] width 380 height 247
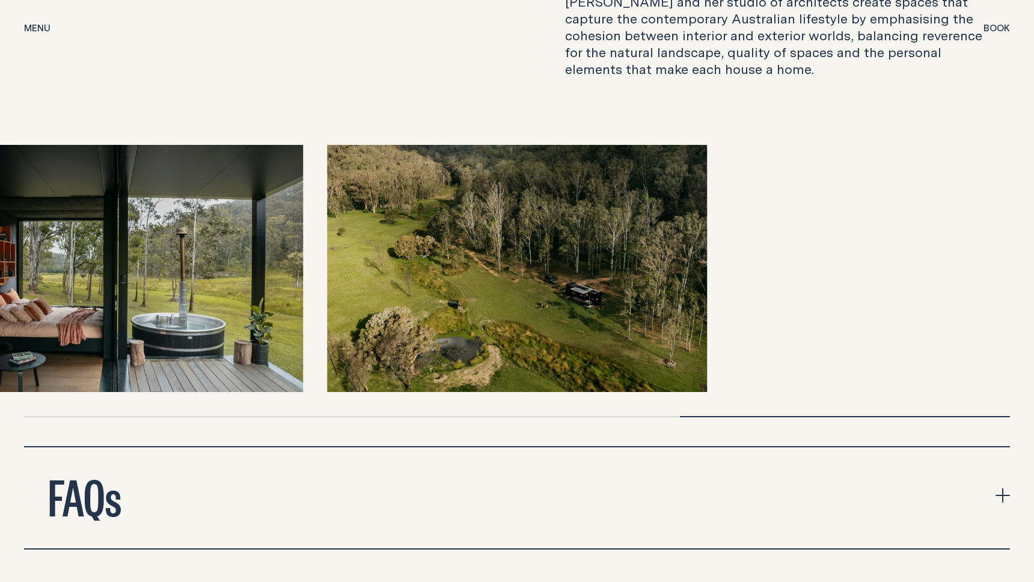
drag, startPoint x: 833, startPoint y: 257, endPoint x: 134, endPoint y: 261, distance: 698.5
click at [134, 261] on div at bounding box center [517, 268] width 986 height 247
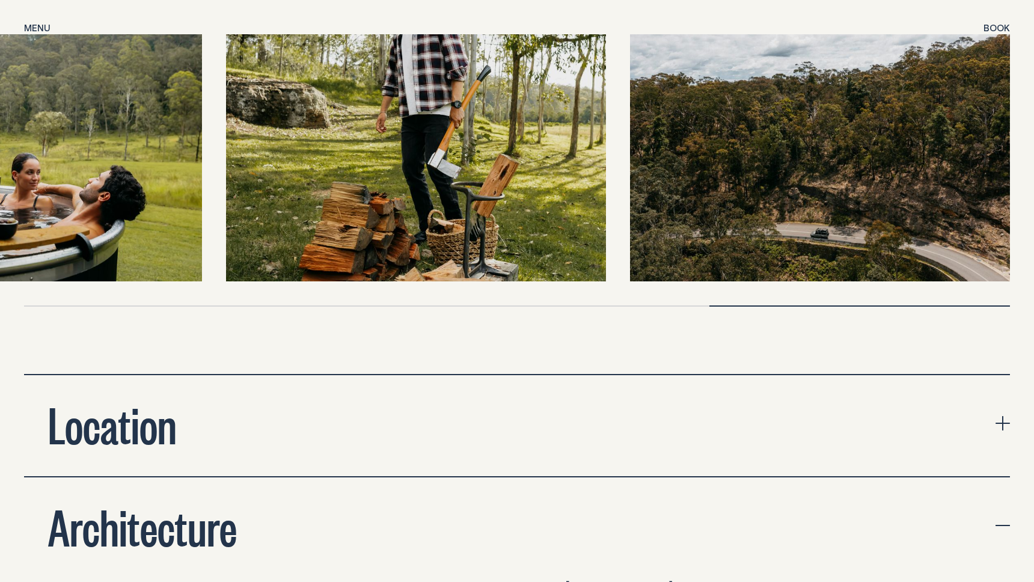
scroll to position [3005, 0]
